Goal: Task Accomplishment & Management: Use online tool/utility

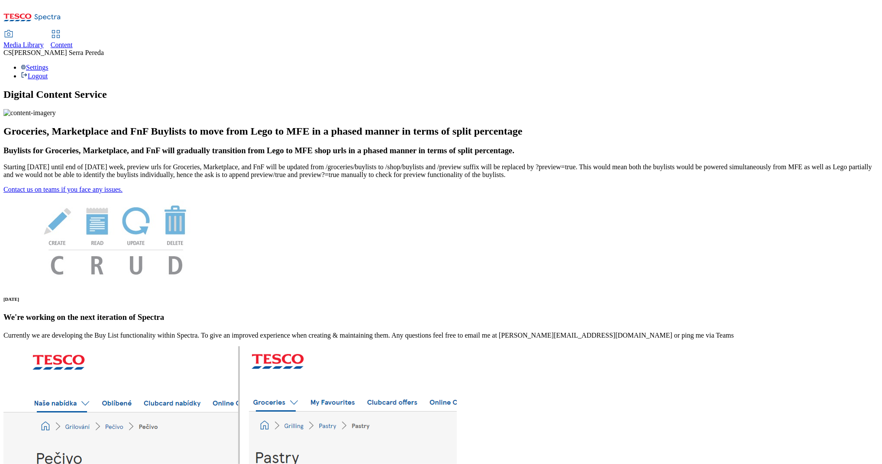
click at [73, 41] on span "Content" at bounding box center [62, 44] width 22 height 7
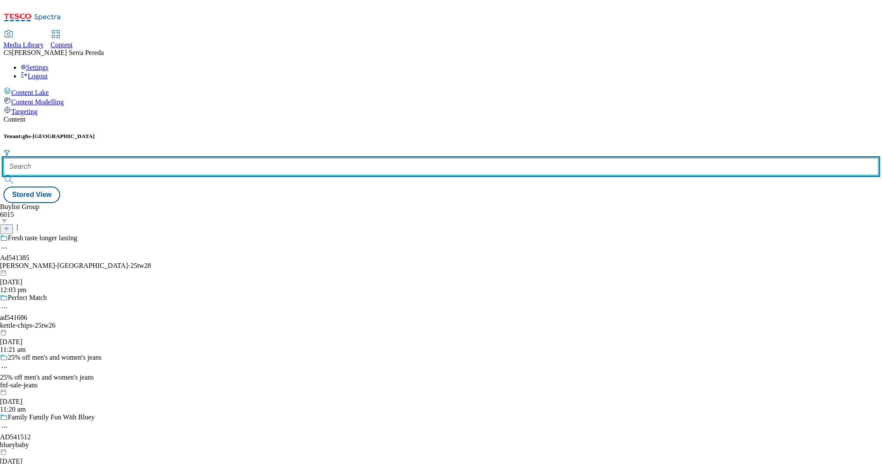
click at [195, 158] on input "text" at bounding box center [440, 166] width 875 height 17
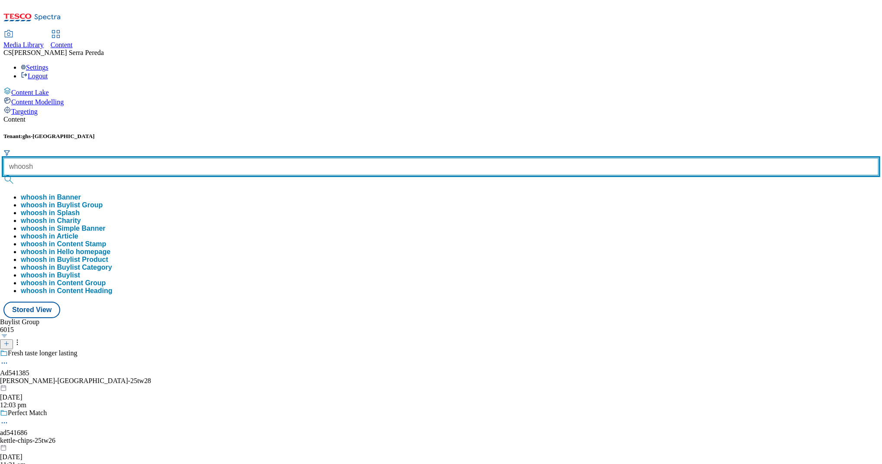
type input "whoosh"
click at [3, 175] on button "submit" at bounding box center [9, 179] width 12 height 9
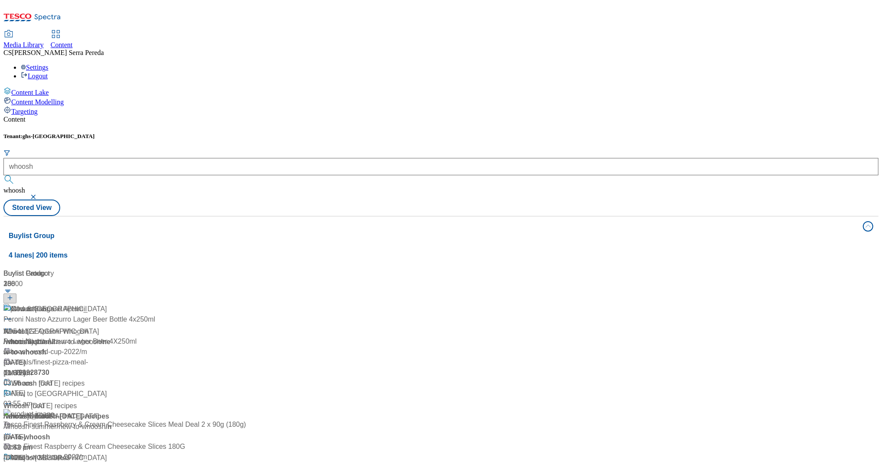
click at [198, 116] on div "Content Tenant: ghs-uk whoosh whoosh Stored View Buylist Group 4 lanes | 200 it…" at bounding box center [440, 355] width 875 height 478
click at [114, 337] on div "/ whoosh" at bounding box center [58, 342] width 111 height 10
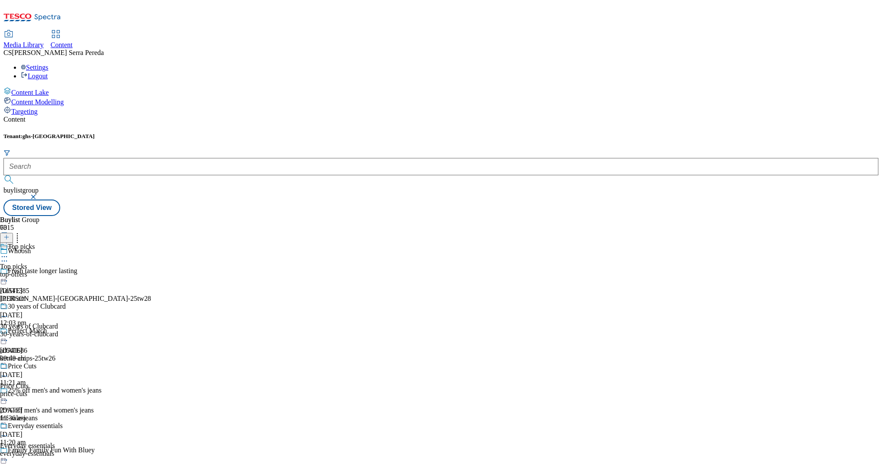
scroll to position [5461, 0]
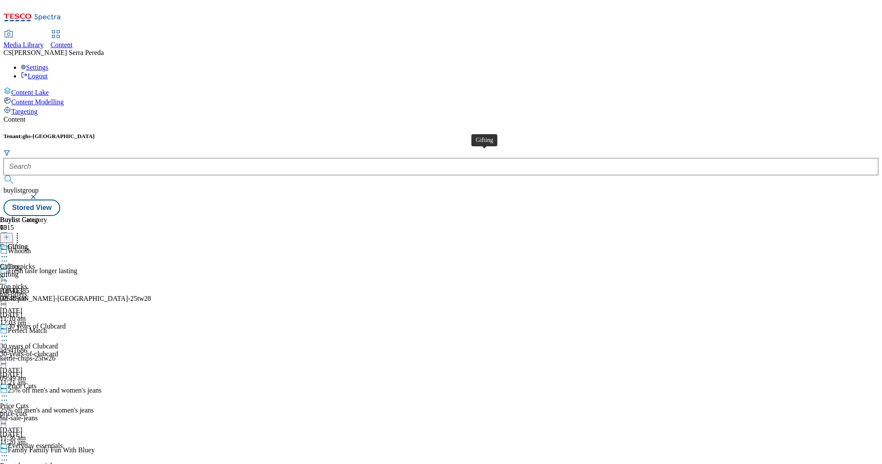
click at [47, 271] on div "gifting" at bounding box center [23, 275] width 47 height 8
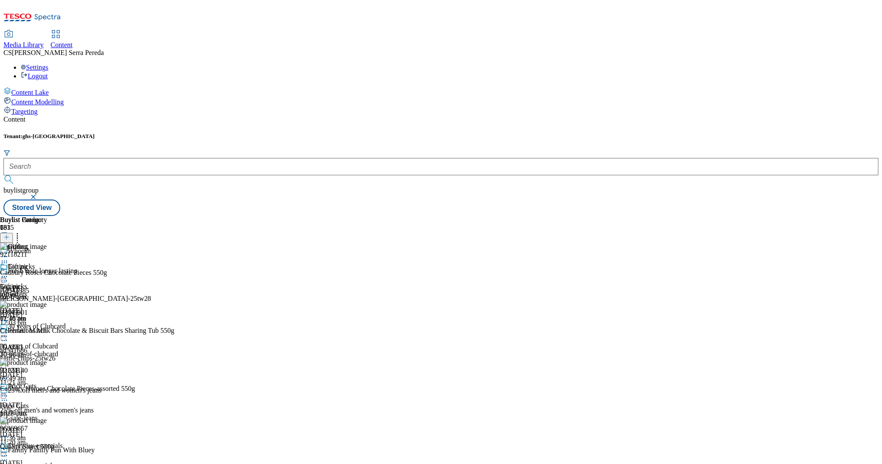
click at [22, 232] on icon at bounding box center [17, 236] width 9 height 9
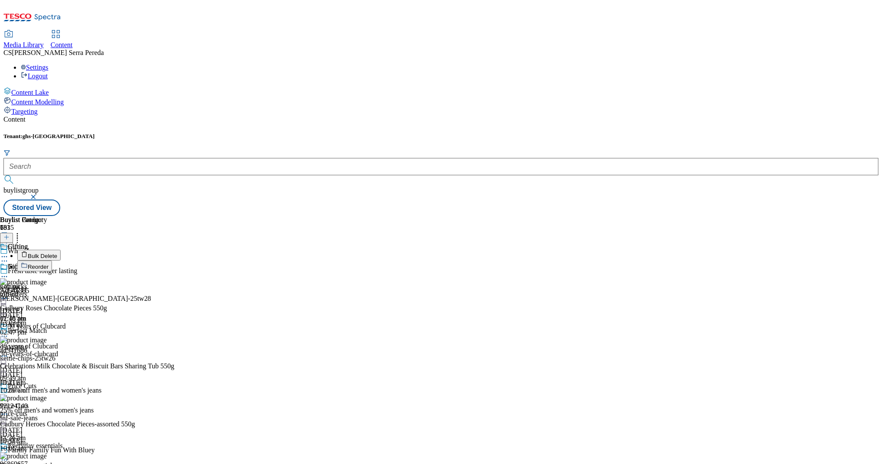
click at [49, 264] on span "Reorder" at bounding box center [38, 267] width 21 height 6
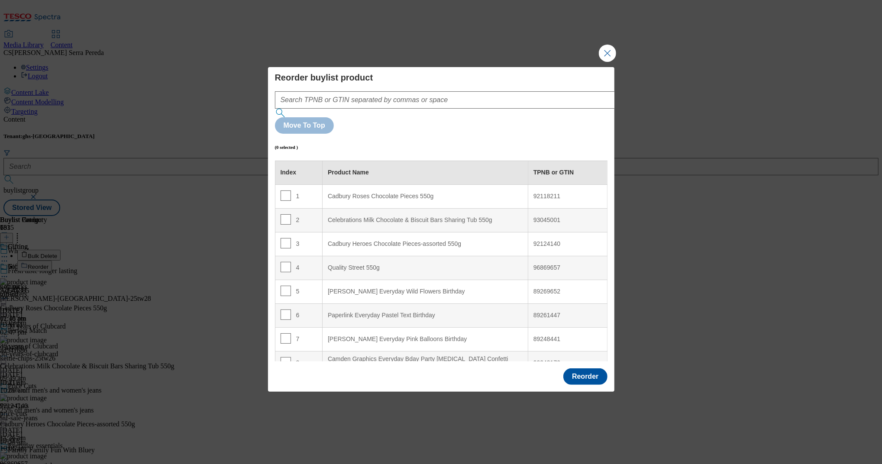
scroll to position [2552, 0]
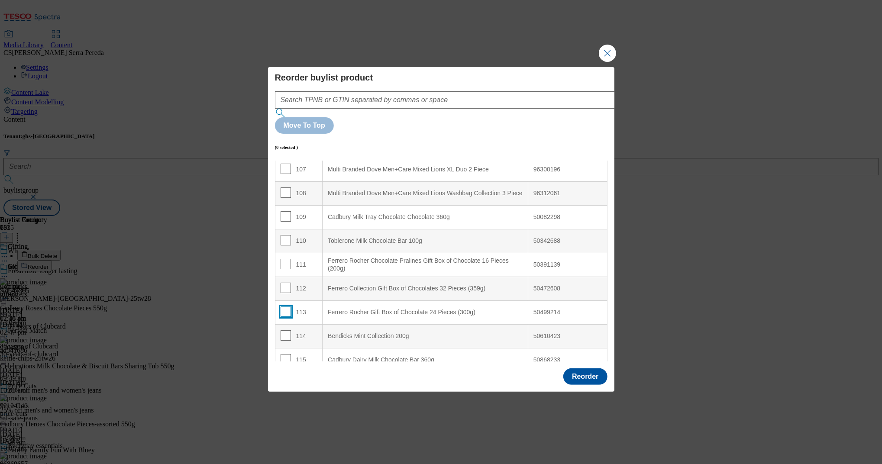
click at [281, 307] on input "Modal" at bounding box center [286, 312] width 10 height 10
checkbox input "true"
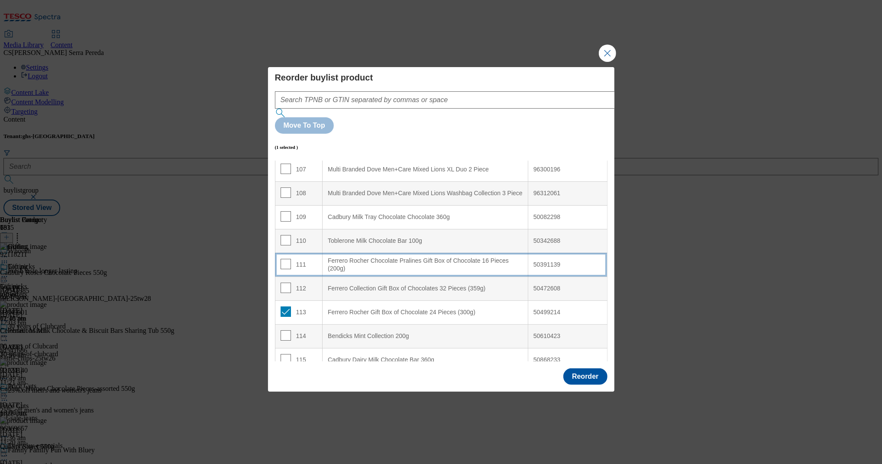
click at [282, 253] on td "111" at bounding box center [299, 265] width 48 height 24
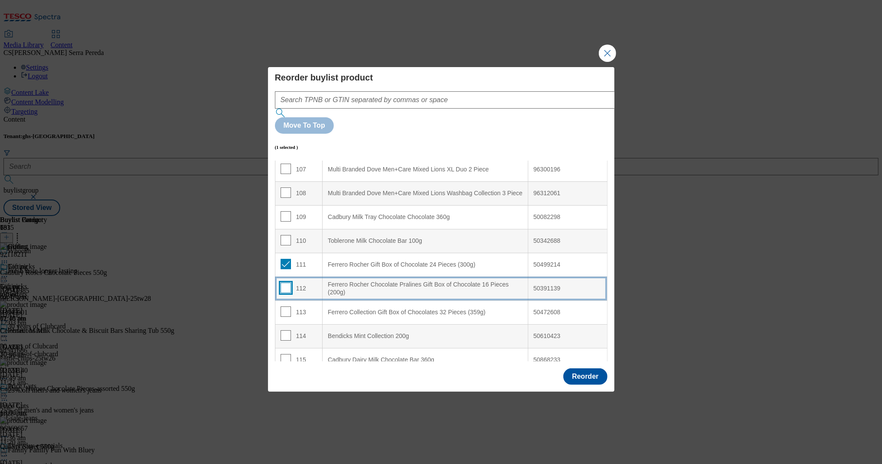
click at [284, 283] on input "Modal" at bounding box center [286, 288] width 10 height 10
checkbox input "true"
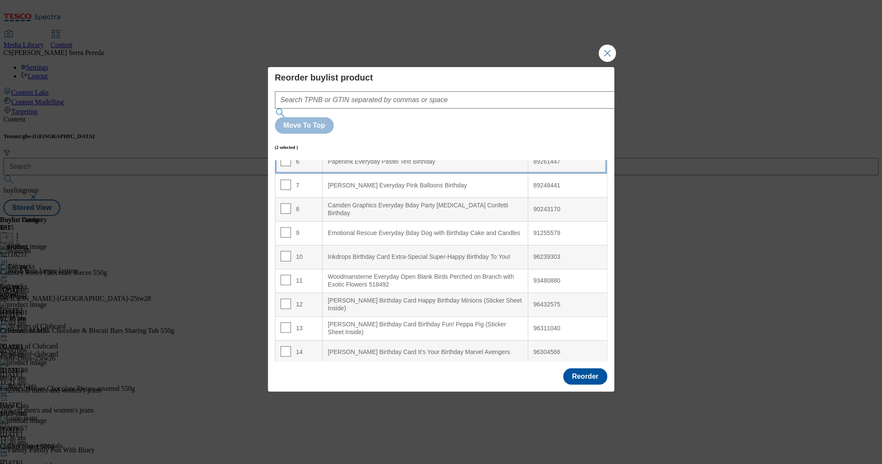
scroll to position [155, 0]
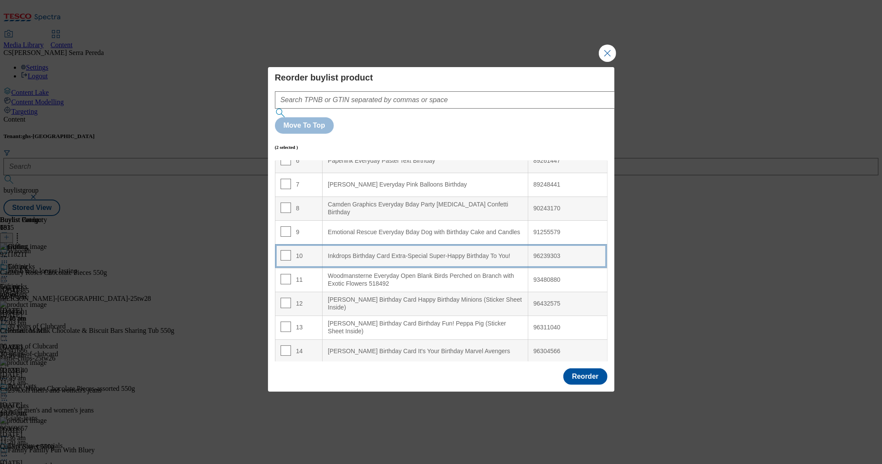
click at [375, 244] on You\! "Inkdrops Birthday Card Extra-Special Super-Happy Birthday To You!" at bounding box center [426, 256] width 206 height 24
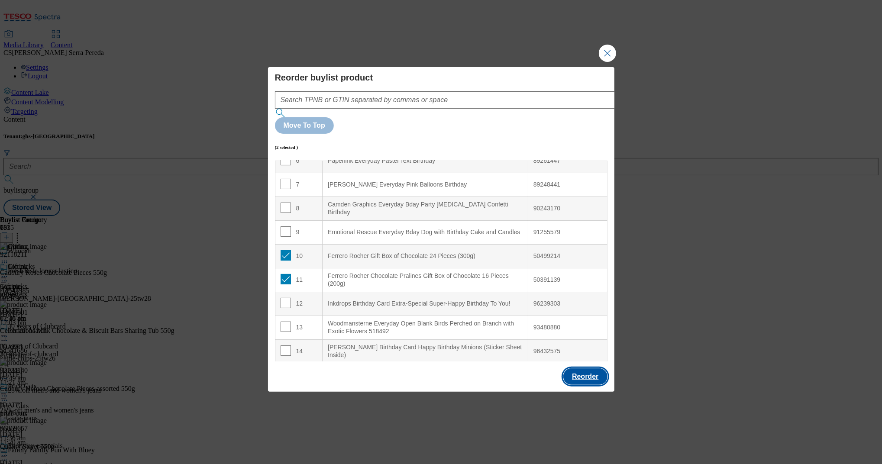
click at [572, 369] on button "Reorder" at bounding box center [585, 377] width 44 height 16
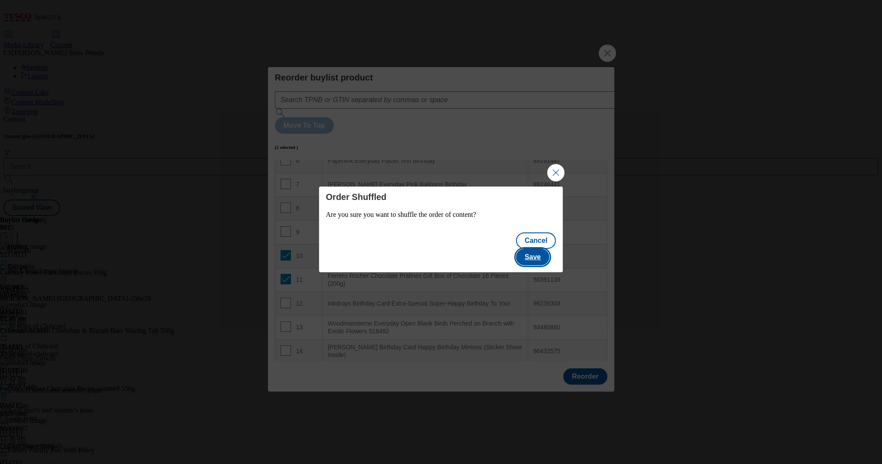
click at [541, 249] on button "Save" at bounding box center [532, 257] width 33 height 16
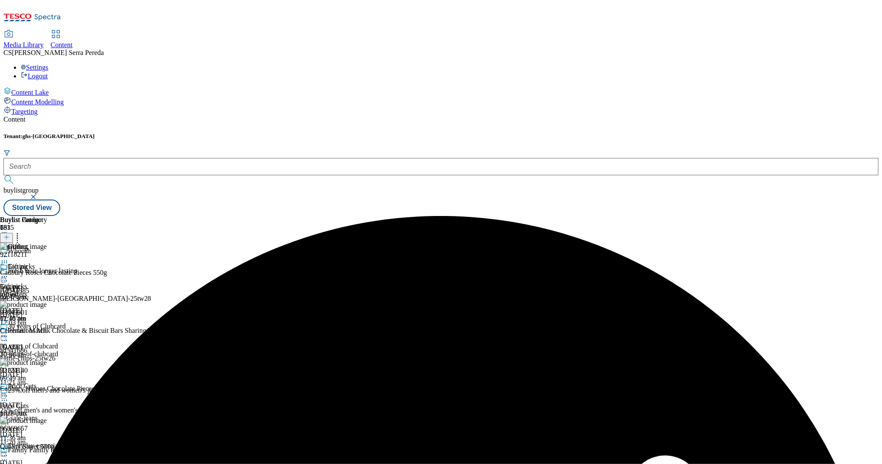
scroll to position [0, 0]
click at [9, 272] on icon at bounding box center [4, 276] width 9 height 9
click at [40, 290] on button "Edit" at bounding box center [28, 295] width 23 height 10
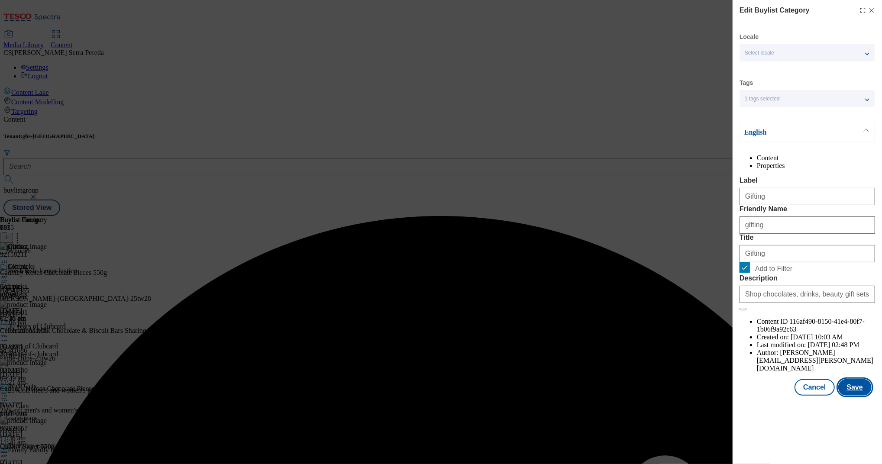
click at [861, 396] on button "Save" at bounding box center [854, 387] width 33 height 16
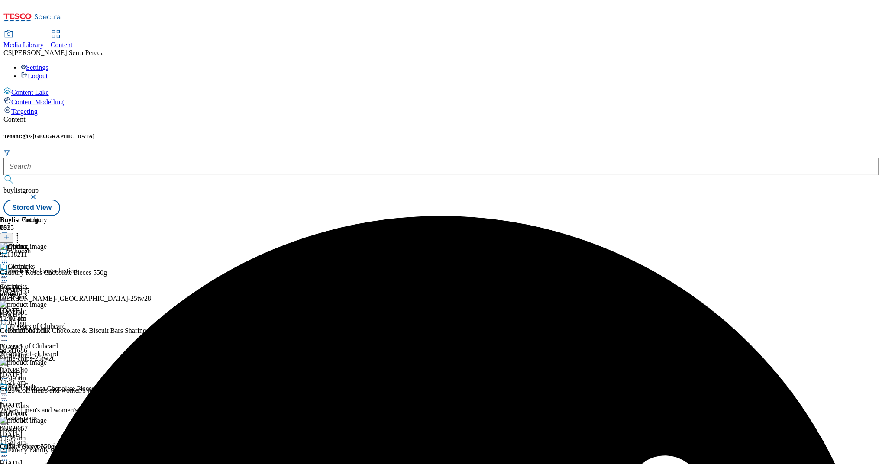
click at [9, 272] on icon at bounding box center [4, 276] width 9 height 9
click at [47, 332] on span "Preview" at bounding box center [37, 335] width 20 height 6
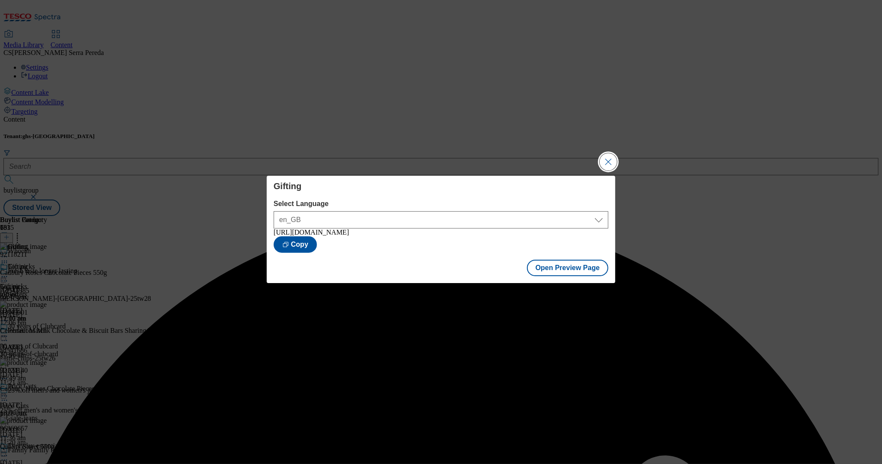
click at [606, 160] on button "Close Modal" at bounding box center [608, 161] width 17 height 17
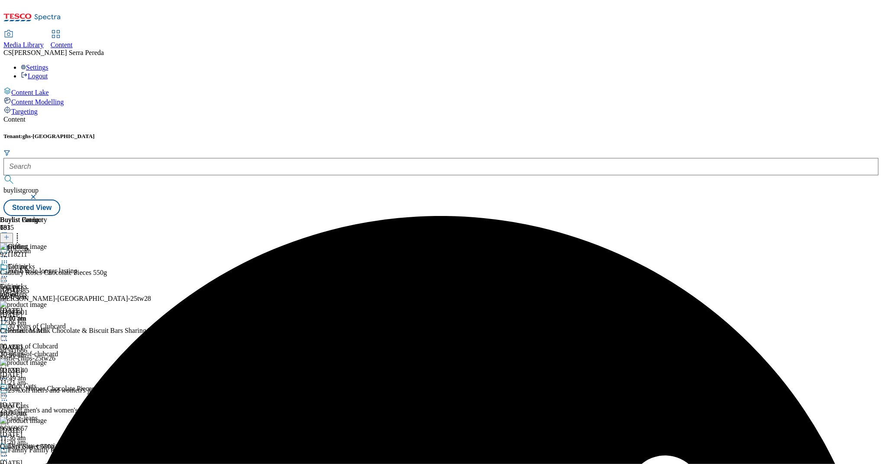
click at [9, 272] on icon at bounding box center [4, 276] width 9 height 9
click at [46, 362] on span "Publish" at bounding box center [36, 365] width 19 height 6
